Goal: Information Seeking & Learning: Learn about a topic

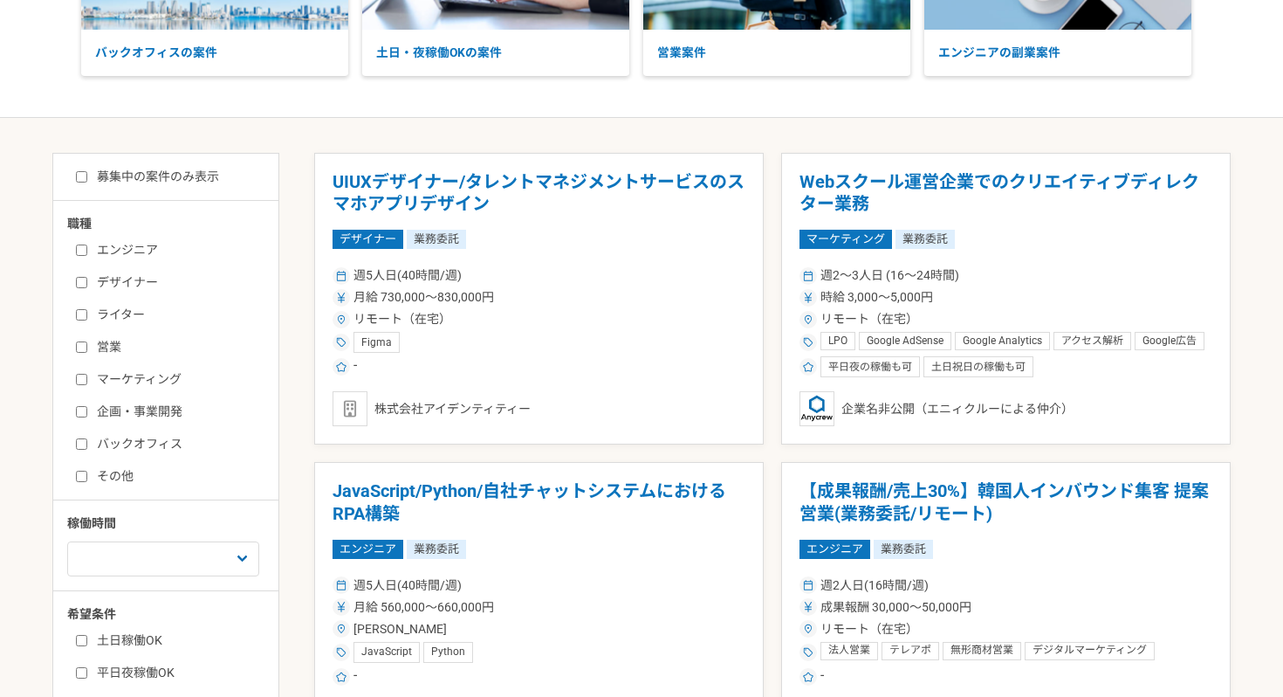
scroll to position [240, 0]
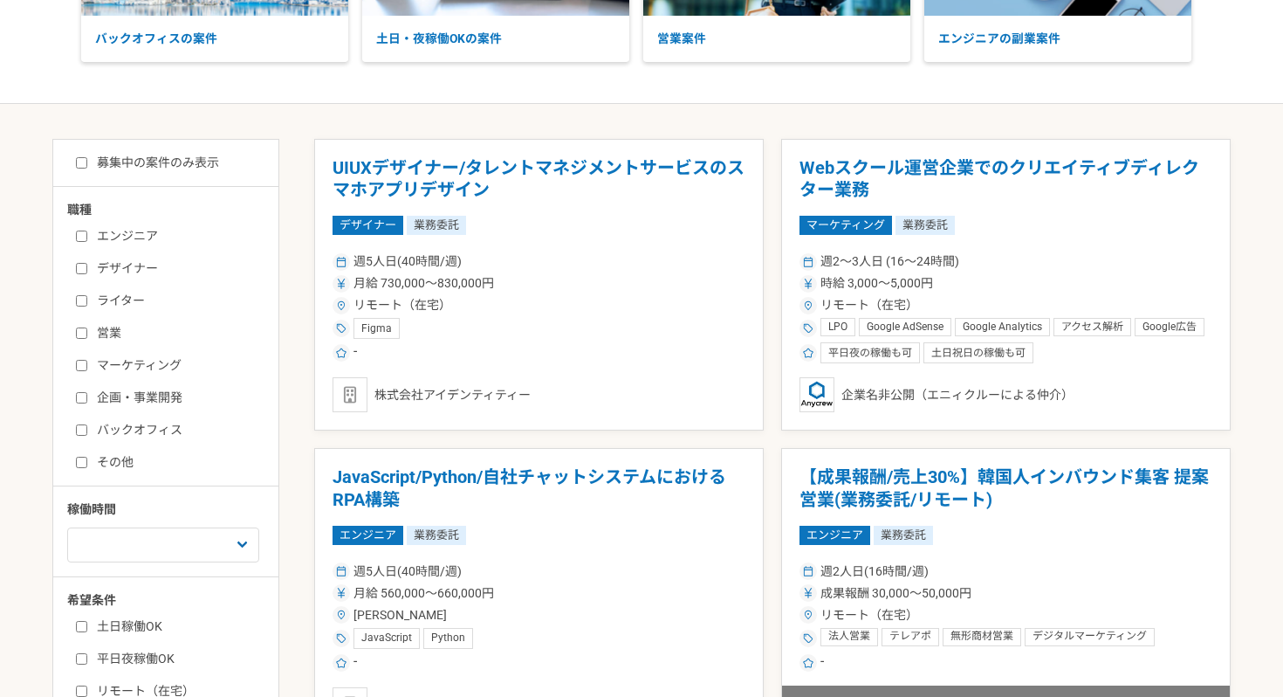
click at [134, 339] on label "営業" at bounding box center [176, 333] width 201 height 18
click at [87, 339] on input "営業" at bounding box center [81, 332] width 11 height 11
checkbox input "true"
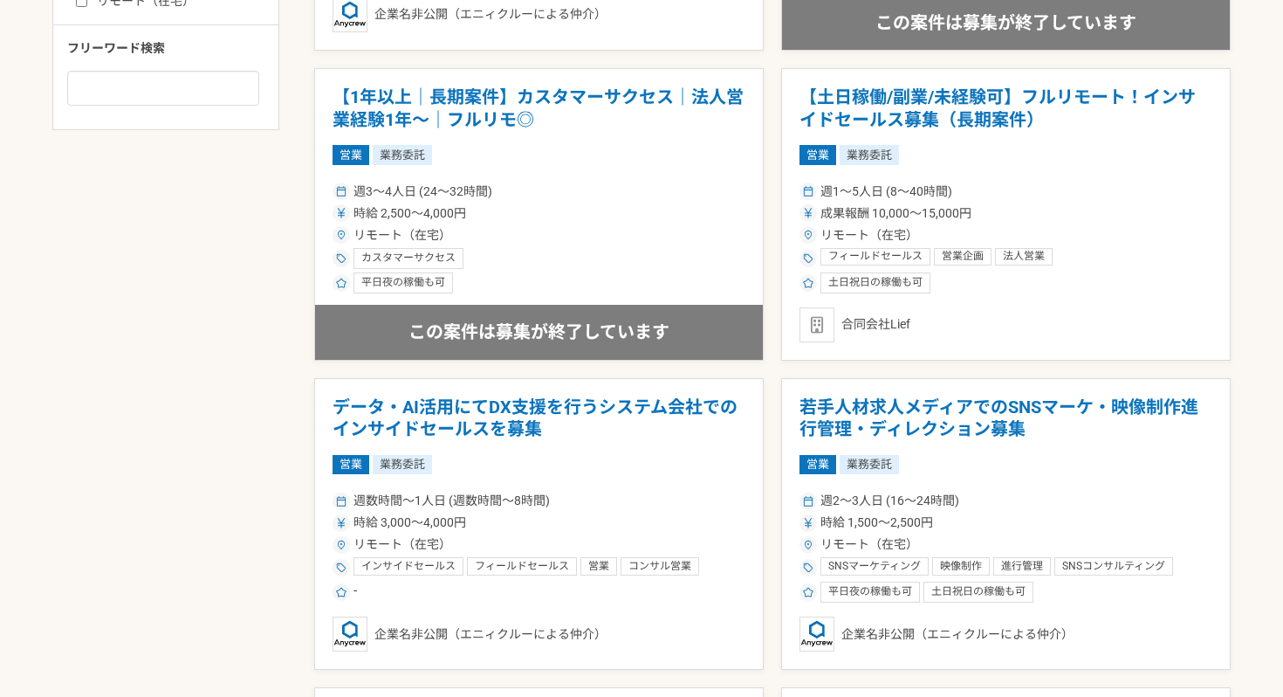
scroll to position [931, 0]
click at [911, 87] on h1 "【土日稼働/副業/未経験可】フルリモート！インサイドセールス募集（長期案件）" at bounding box center [1006, 108] width 413 height 45
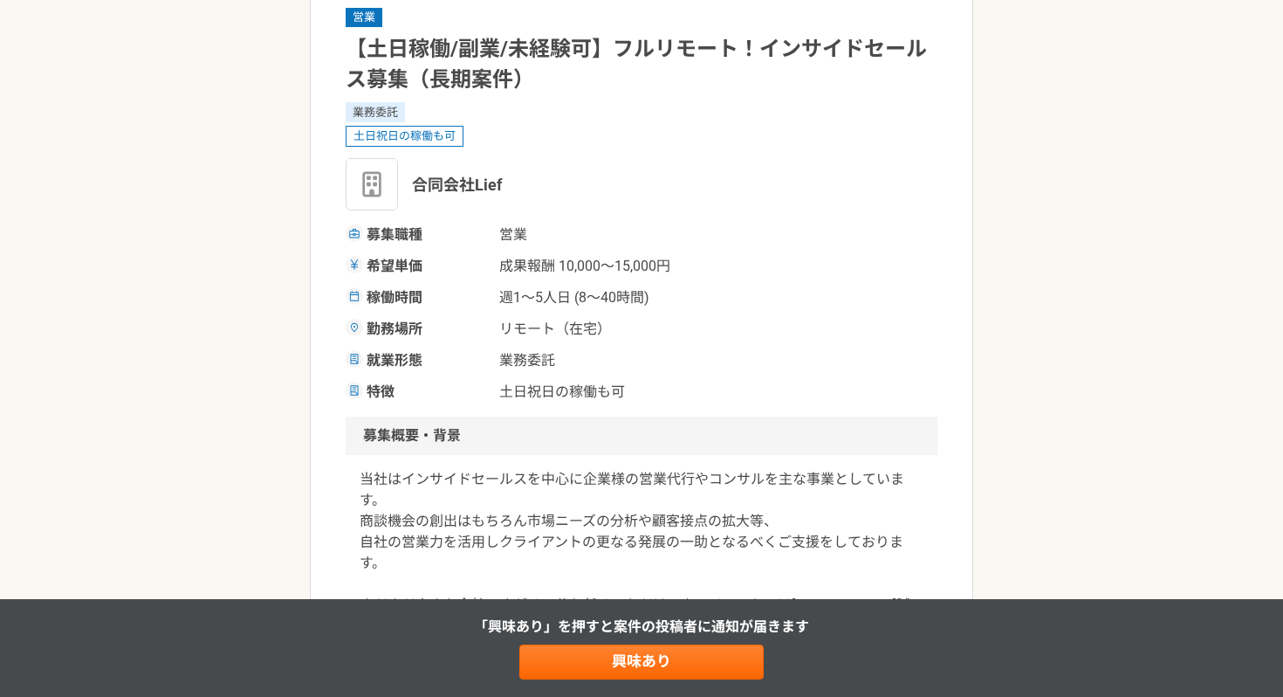
scroll to position [114, 0]
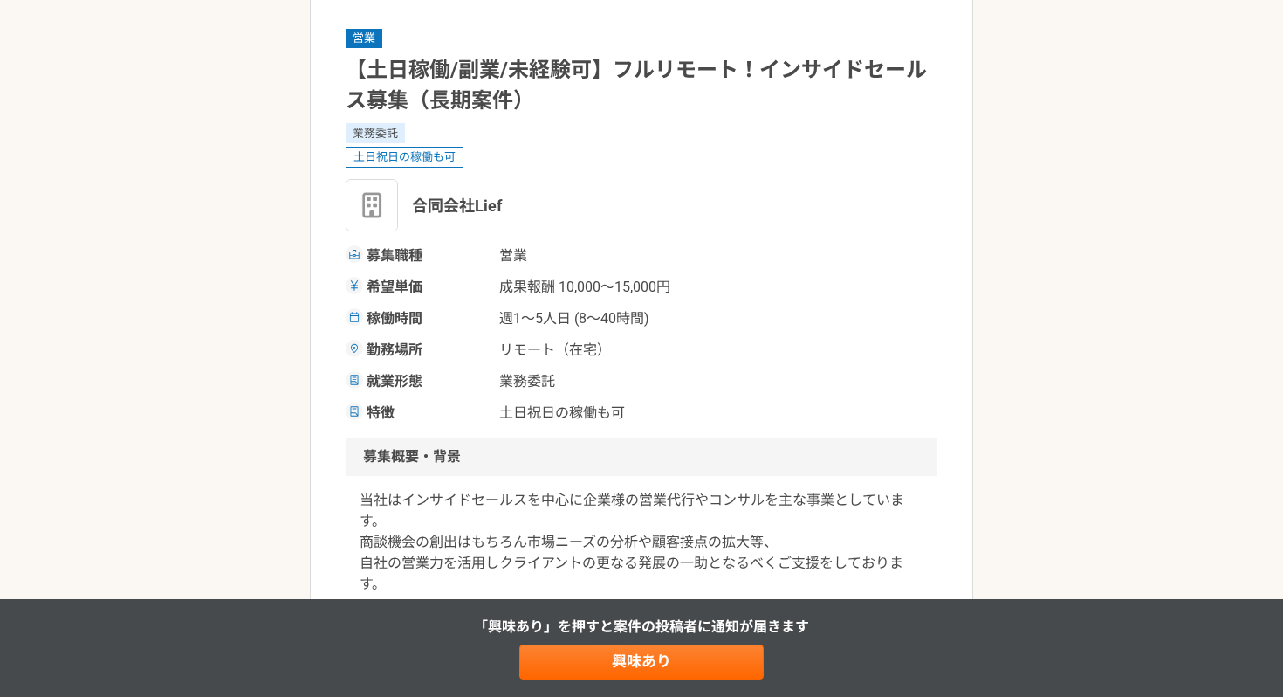
click at [470, 196] on span "合同会社Lief" at bounding box center [457, 206] width 90 height 24
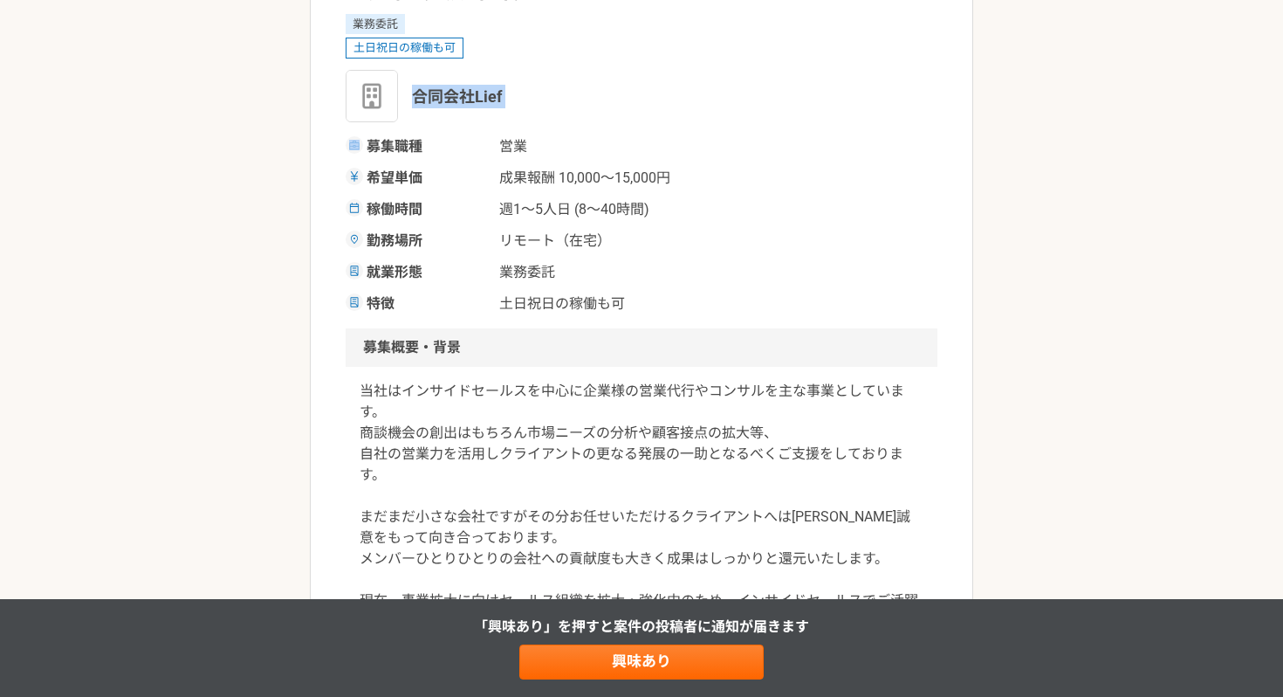
scroll to position [222, 0]
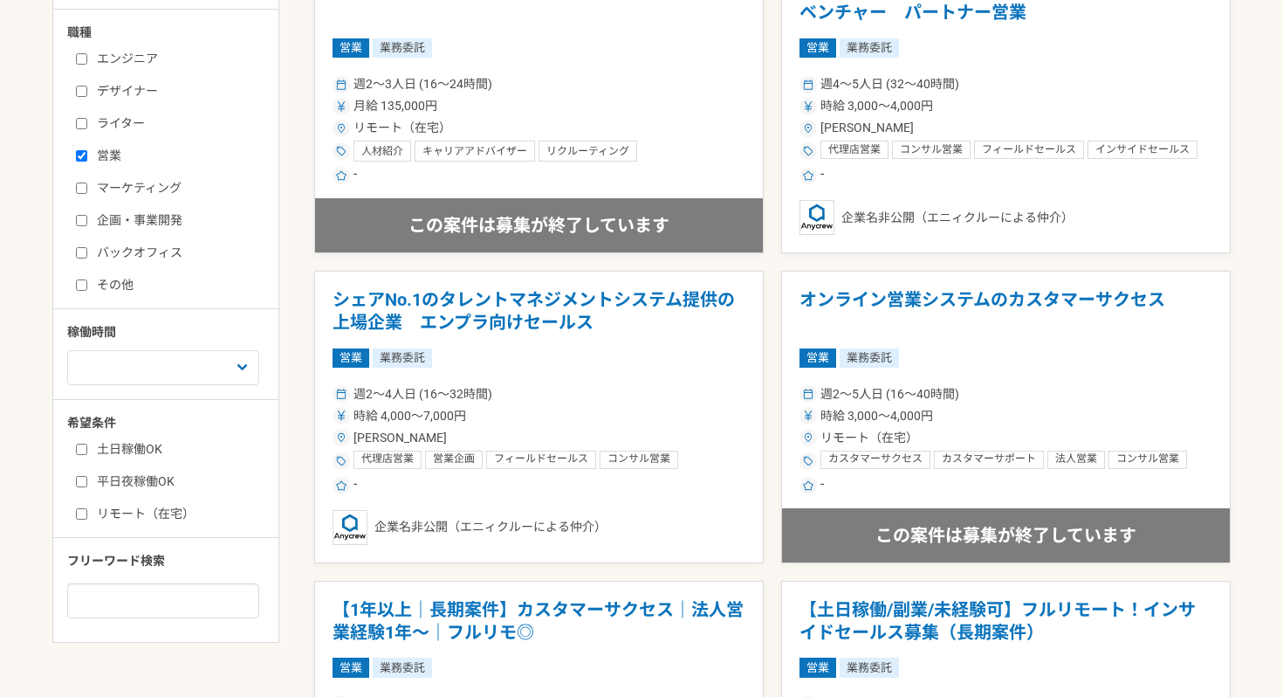
scroll to position [436, 0]
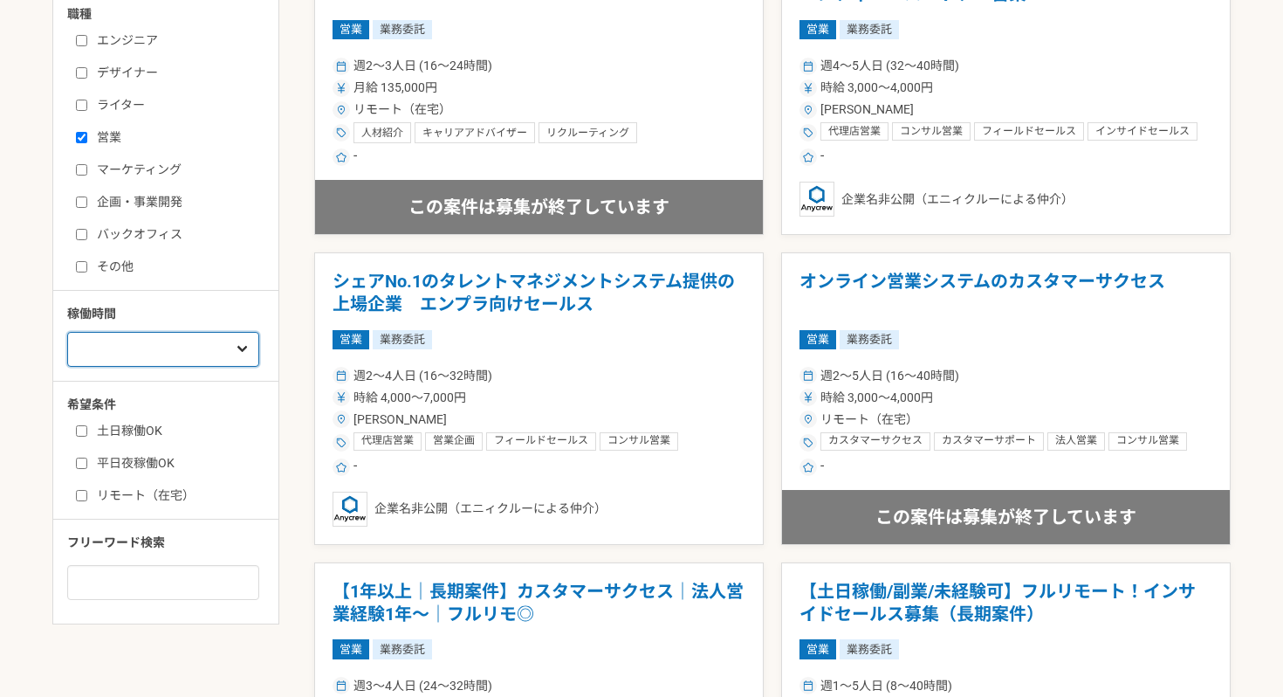
click at [233, 353] on select "週1人日（8時間）以下 週2人日（16時間）以下 週3人日（24時間）以下 週4人日（32時間）以下 週5人日（40時間）以下" at bounding box center [163, 349] width 192 height 35
select select "3"
click at [67, 332] on select "週1人日（8時間）以下 週2人日（16時間）以下 週3人日（24時間）以下 週4人日（32時間）以下 週5人日（40時間）以下" at bounding box center [163, 349] width 192 height 35
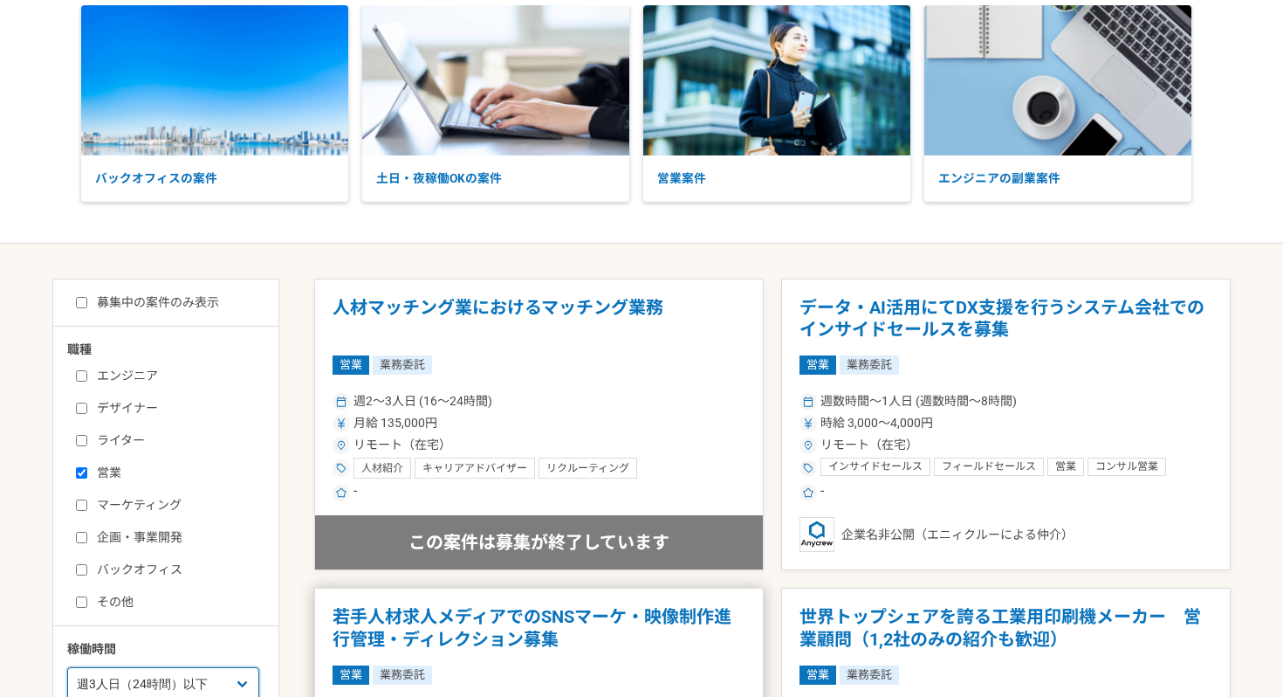
scroll to position [99, 0]
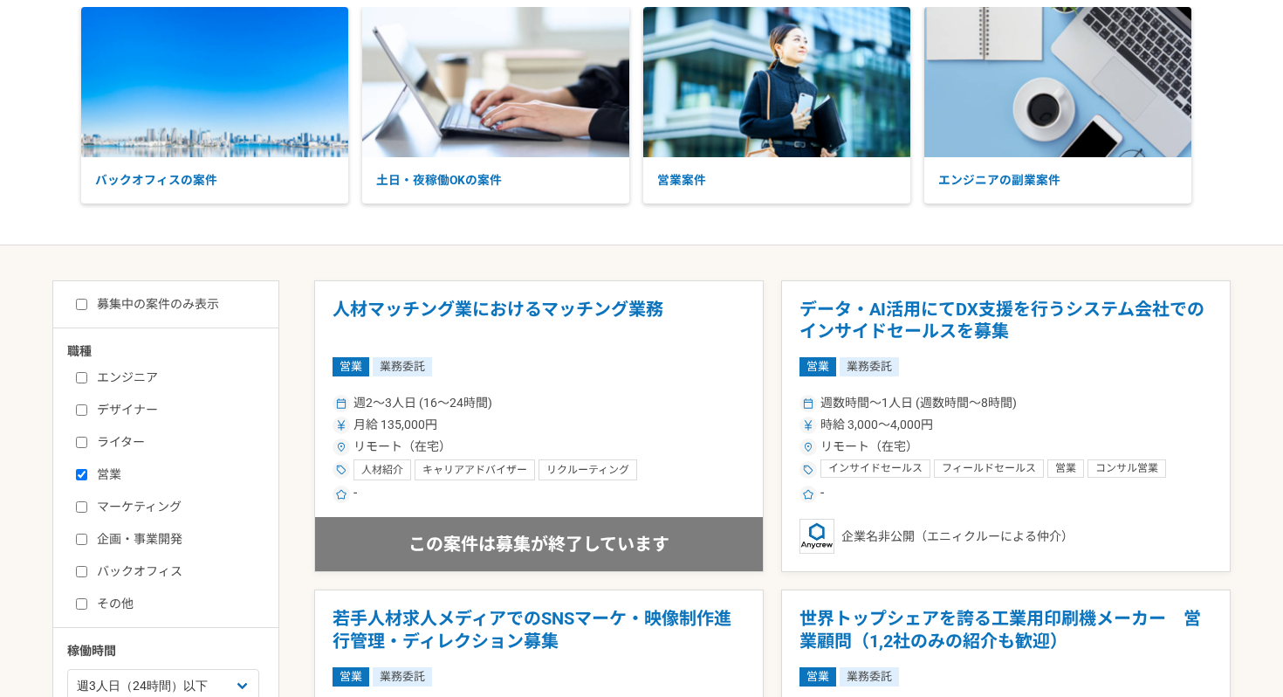
click at [146, 317] on div "募集中の案件のみ表示 職種 エンジニア デザイナー ライター 営業 マーケティング 企画・事業開発 バックオフィス その他 稼働時間 週1人日（8時間）以下 …" at bounding box center [165, 620] width 227 height 681
click at [156, 312] on label "募集中の案件のみ表示" at bounding box center [147, 304] width 143 height 18
click at [87, 310] on input "募集中の案件のみ表示" at bounding box center [81, 304] width 11 height 11
checkbox input "true"
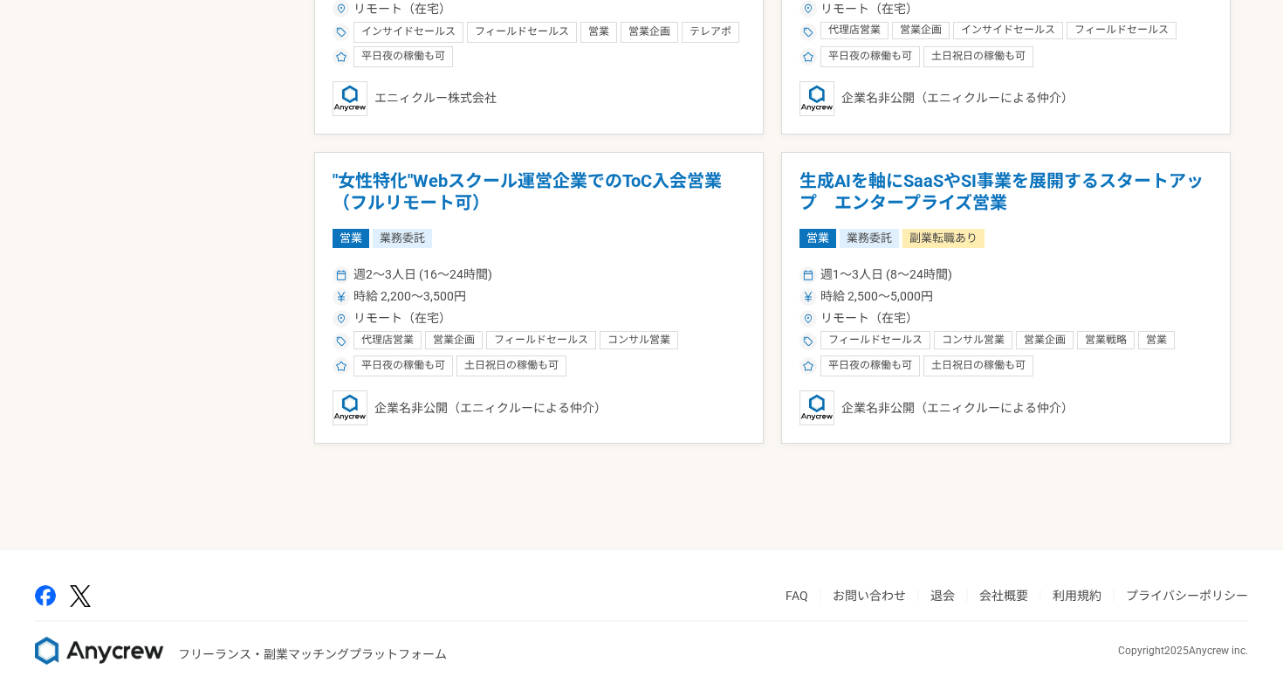
scroll to position [1159, 0]
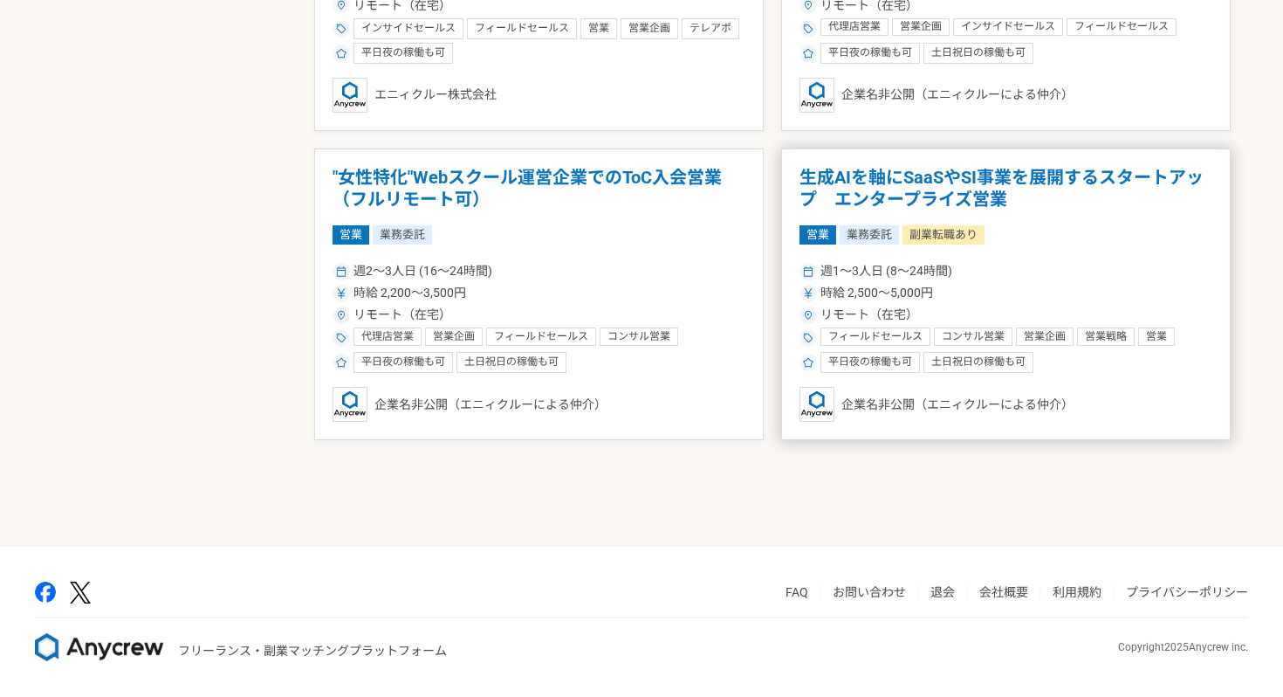
click at [961, 193] on h1 "生成AIを軸にSaaSやSI事業を展開するスタートアップ　エンタープライズ営業" at bounding box center [1006, 189] width 413 height 45
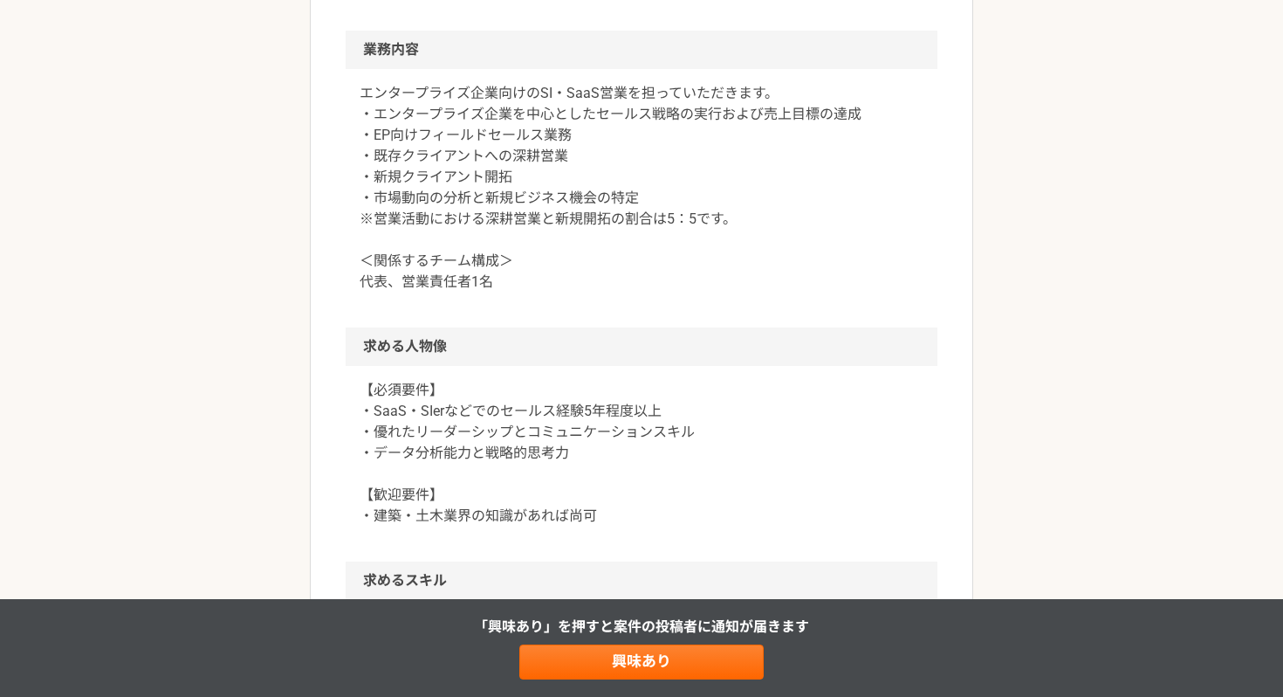
scroll to position [1589, 0]
